Goal: Transaction & Acquisition: Purchase product/service

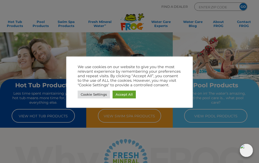
click at [97, 95] on link "Cookie Settings" at bounding box center [94, 95] width 32 height 8
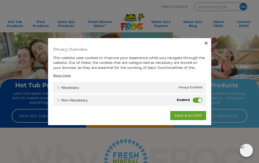
click at [194, 86] on span "Always Enabled" at bounding box center [190, 87] width 24 height 5
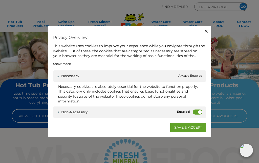
click at [205, 109] on div "Non-necessary Non-necessary" at bounding box center [129, 112] width 153 height 11
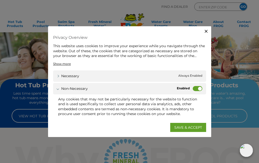
click at [194, 90] on label "Non-necessary" at bounding box center [197, 88] width 10 height 5
click at [0, 0] on input "Non-necessary" at bounding box center [0, 0] width 0 height 0
click at [197, 126] on link "SAVE & ACCEPT" at bounding box center [188, 127] width 36 height 9
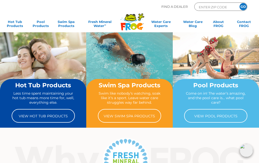
click at [56, 114] on link "View Hot Tub Products" at bounding box center [43, 116] width 63 height 14
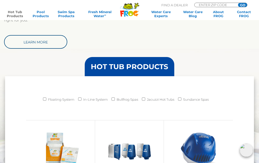
scroll to position [383, 0]
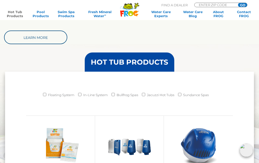
click at [113, 93] on input "Bullfrog Spas" at bounding box center [112, 94] width 3 height 3
checkbox input "true"
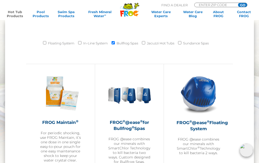
scroll to position [436, 0]
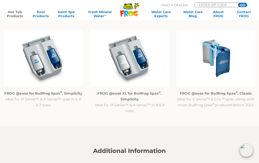
scroll to position [460, 0]
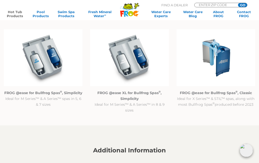
click at [220, 96] on p "FROG @ease for Bullfrog Spas ® , Classic Ideal for X Series™ & STIL™ spas, alon…" at bounding box center [215, 98] width 79 height 17
click at [213, 95] on p "FROG @ease for Bullfrog Spas ® , Classic Ideal for X Series™ & STIL™ spas, alon…" at bounding box center [215, 98] width 79 height 17
click at [219, 98] on p "FROG @ease for Bullfrog Spas ® , Classic Ideal for X Series™ & STIL™ spas, alon…" at bounding box center [215, 98] width 79 height 17
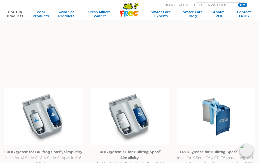
click at [222, 113] on img at bounding box center [215, 117] width 79 height 57
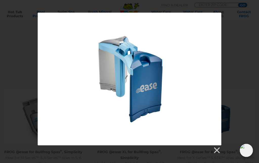
click at [216, 151] on link at bounding box center [216, 151] width 8 height 8
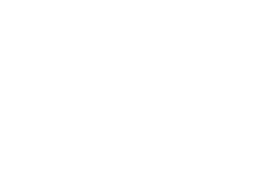
scroll to position [5, 0]
